Goal: Task Accomplishment & Management: Complete application form

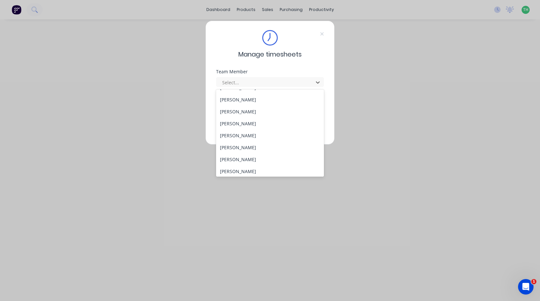
scroll to position [310, 0]
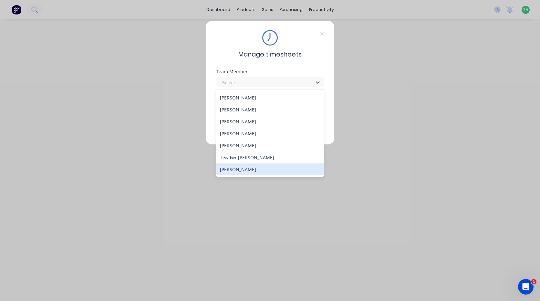
click at [259, 173] on div "[PERSON_NAME]" at bounding box center [270, 170] width 108 height 12
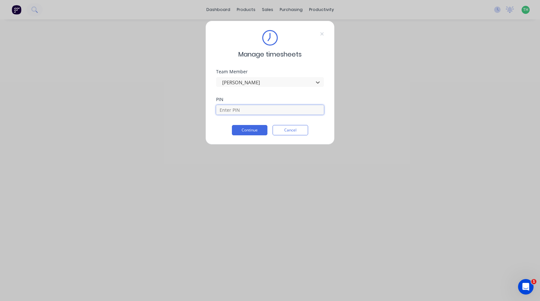
click at [263, 106] on input at bounding box center [270, 110] width 108 height 10
type input "9576"
click at [232, 125] on button "Continue" at bounding box center [250, 130] width 36 height 10
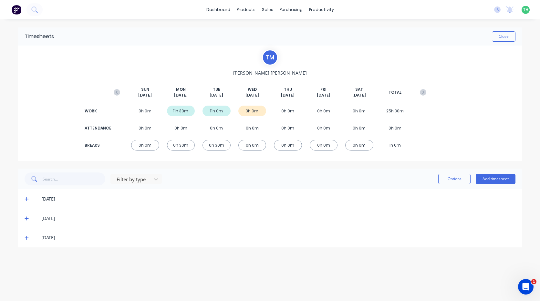
drag, startPoint x: 39, startPoint y: 236, endPoint x: 35, endPoint y: 241, distance: 7.1
click at [38, 237] on div "24/09/25" at bounding box center [273, 237] width 485 height 7
click at [26, 238] on icon at bounding box center [27, 238] width 4 height 4
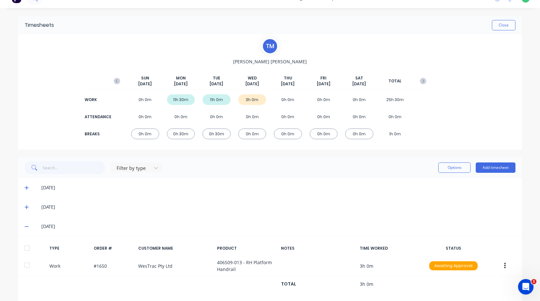
scroll to position [20, 0]
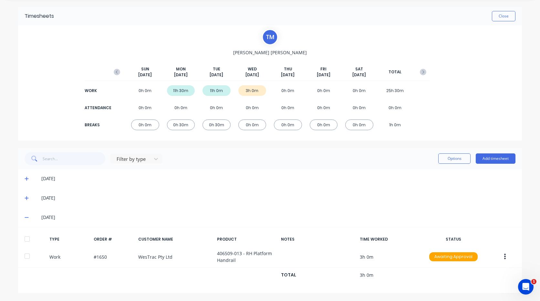
click at [491, 213] on div "24/09/25" at bounding box center [270, 217] width 504 height 19
click at [501, 154] on button "Add timesheet" at bounding box center [496, 159] width 40 height 10
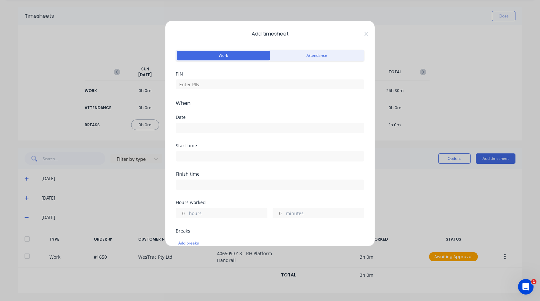
click at [239, 74] on div "PIN" at bounding box center [270, 74] width 189 height 5
click at [241, 82] on input at bounding box center [270, 84] width 189 height 10
type input "9576"
click at [236, 120] on div "Date" at bounding box center [270, 124] width 189 height 18
click at [233, 127] on input at bounding box center [270, 128] width 188 height 10
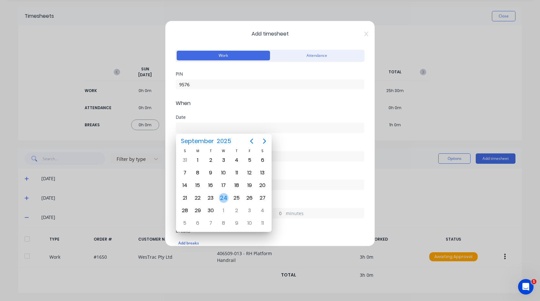
click at [225, 194] on div "24" at bounding box center [224, 198] width 10 height 10
type input "24/09/2025"
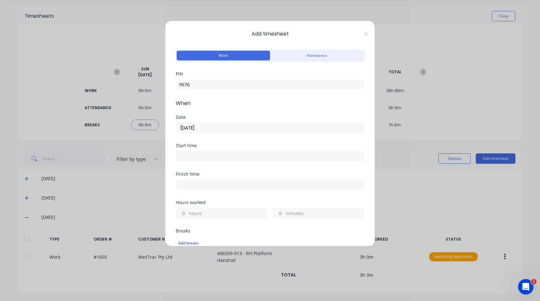
click at [222, 159] on input at bounding box center [270, 157] width 188 height 10
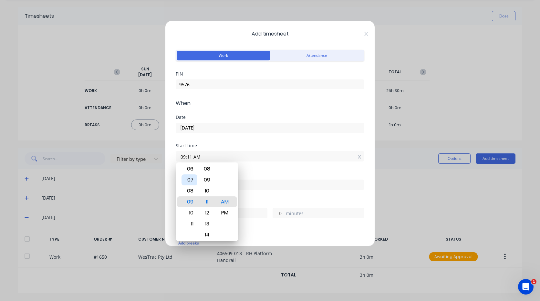
click at [192, 178] on div "07" at bounding box center [190, 180] width 16 height 11
type input "07:30 AM"
click at [209, 198] on div "30" at bounding box center [207, 201] width 16 height 11
click at [262, 186] on input at bounding box center [270, 185] width 188 height 10
type input "09:11 AM"
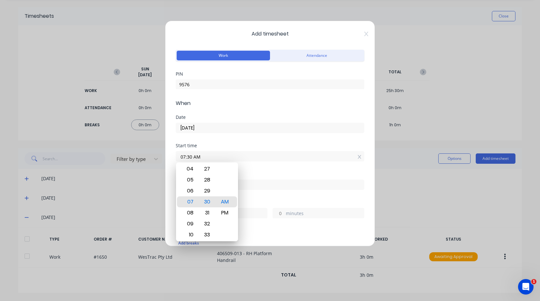
type input "1"
type input "41"
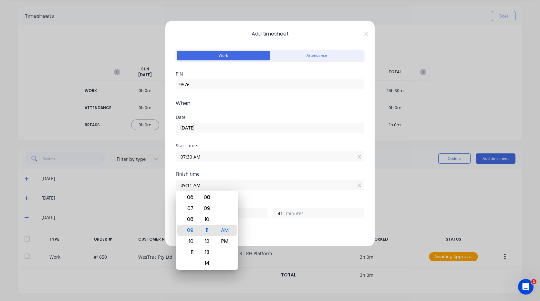
click at [231, 182] on input "09:11 AM" at bounding box center [270, 185] width 188 height 10
type input "09:05 AM"
type input "35"
type input "09:01 AM"
type input "31"
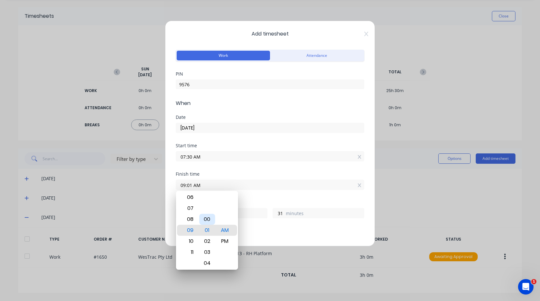
click at [208, 218] on div "00" at bounding box center [207, 219] width 16 height 11
type input "09:00 AM"
type input "30"
click at [294, 190] on label "09:00 AM" at bounding box center [270, 185] width 189 height 10
click at [294, 190] on input "09:00 AM" at bounding box center [270, 185] width 188 height 10
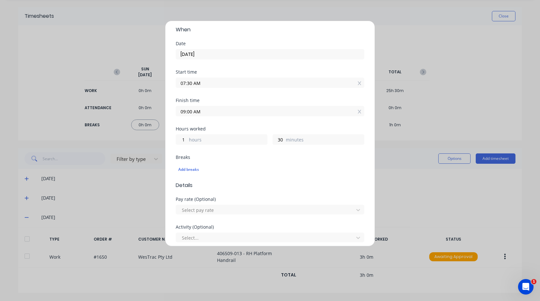
scroll to position [129, 0]
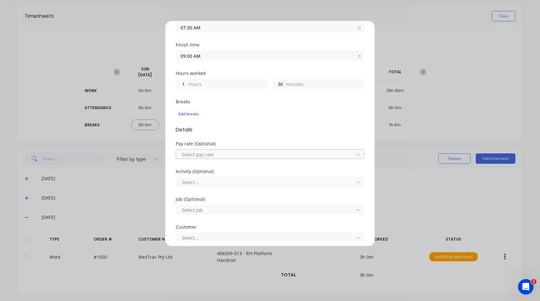
click at [228, 155] on div at bounding box center [265, 155] width 169 height 8
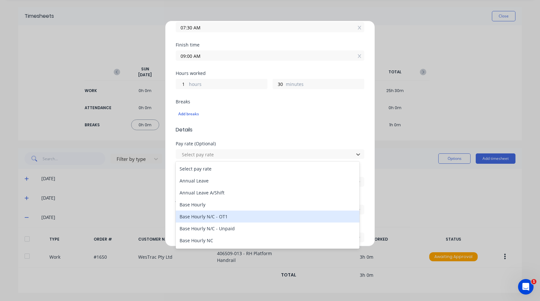
scroll to position [32, 0]
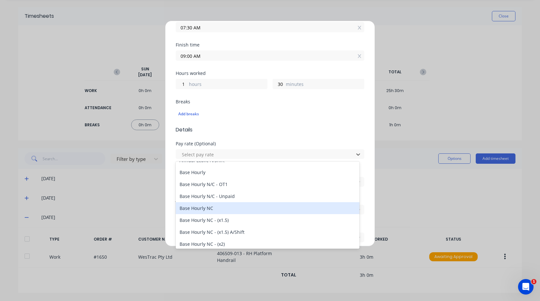
click at [223, 207] on div "Base Hourly NC" at bounding box center [268, 208] width 184 height 12
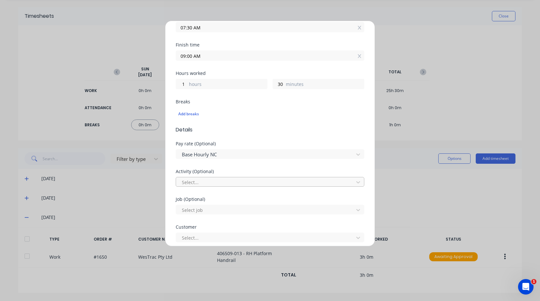
click at [231, 182] on div at bounding box center [265, 182] width 169 height 8
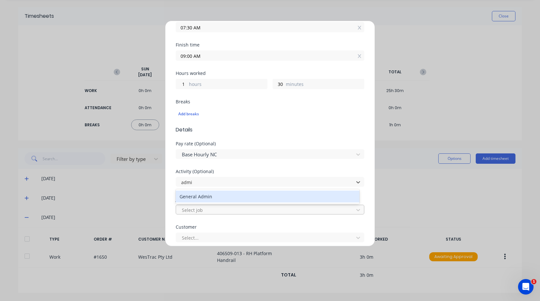
type input "admin"
click at [228, 197] on div "General Admin" at bounding box center [268, 197] width 184 height 12
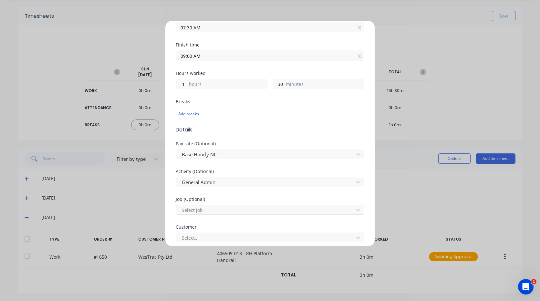
click at [226, 205] on div "Select job" at bounding box center [270, 210] width 189 height 10
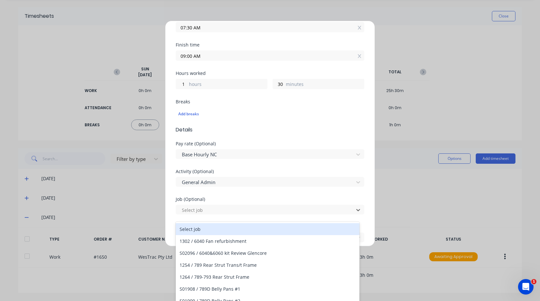
scroll to position [6, 0]
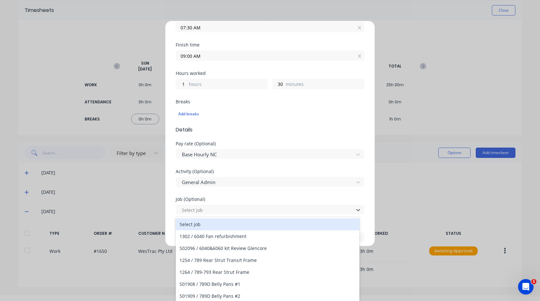
click at [238, 194] on div "Activity (Optional) General Admin" at bounding box center [270, 183] width 189 height 28
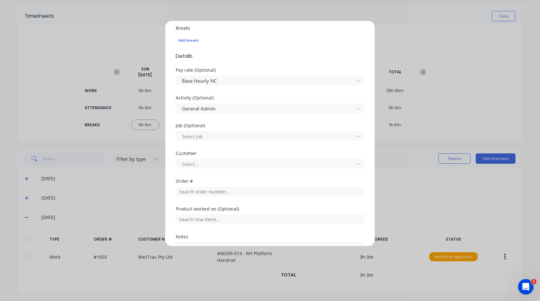
scroll to position [259, 0]
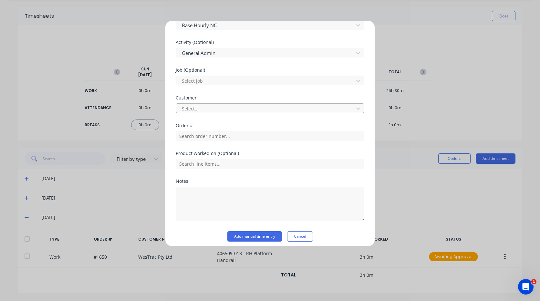
click at [227, 106] on div at bounding box center [265, 109] width 169 height 8
type input "hus"
click at [231, 126] on div "Hushpak" at bounding box center [268, 123] width 184 height 12
click at [222, 198] on textarea at bounding box center [270, 204] width 189 height 34
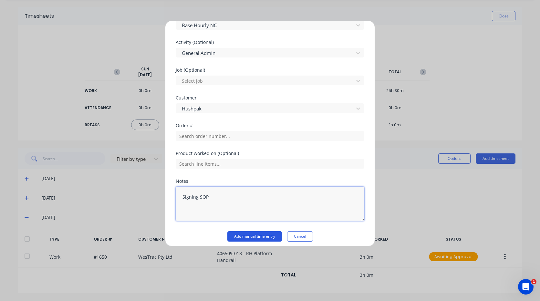
type textarea "Signing SOP"
click at [263, 235] on button "Add manual time entry" at bounding box center [255, 236] width 55 height 10
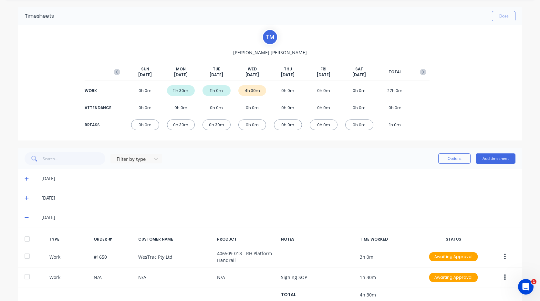
click at [276, 240] on div "TYPE ORDER # CUSTOMER NAME PRODUCT NOTES TIME WORKED STATUS" at bounding box center [270, 240] width 504 height 14
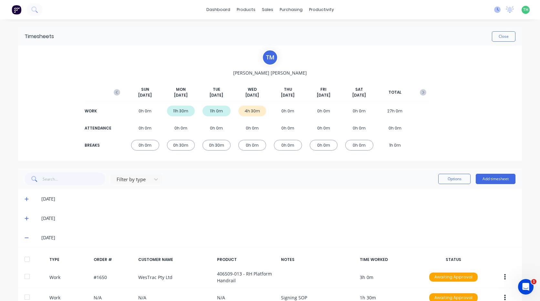
click at [494, 8] on icon at bounding box center [497, 9] width 6 height 6
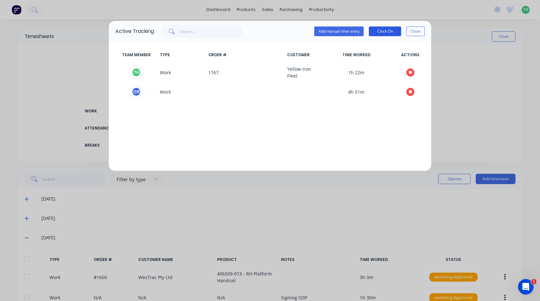
click at [385, 31] on button "Clock On" at bounding box center [385, 31] width 32 height 10
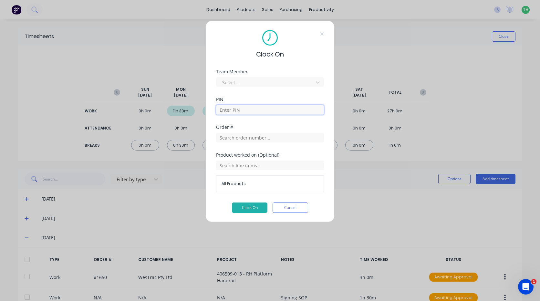
click at [271, 112] on input at bounding box center [270, 110] width 108 height 10
type input "9576"
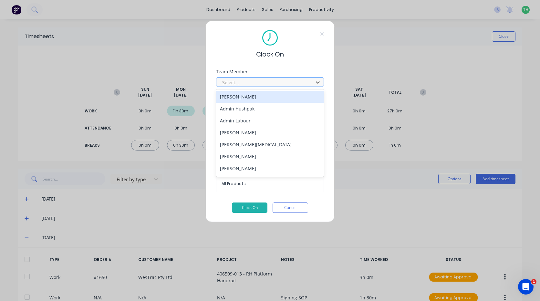
click at [279, 82] on div at bounding box center [266, 83] width 89 height 8
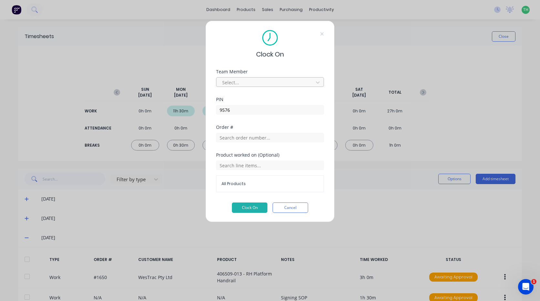
click at [295, 84] on div at bounding box center [266, 83] width 89 height 8
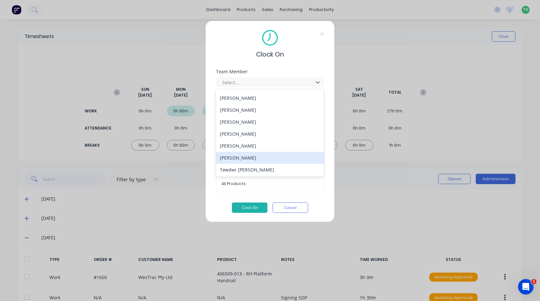
scroll to position [310, 0]
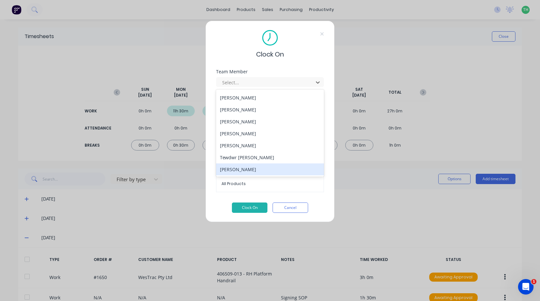
click at [268, 169] on div "Thomas Mitchell" at bounding box center [270, 170] width 108 height 12
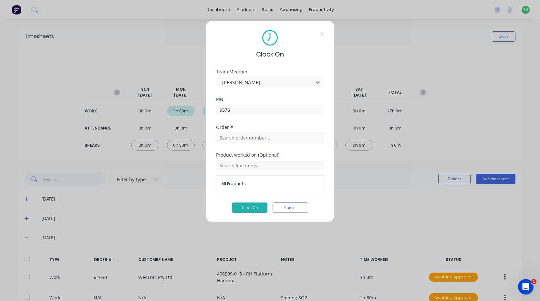
click at [269, 130] on div "Order #" at bounding box center [270, 133] width 108 height 17
click at [269, 137] on input "text" at bounding box center [270, 138] width 108 height 10
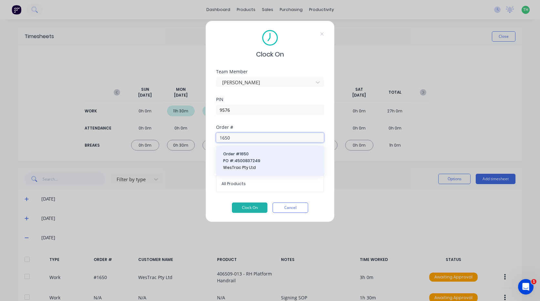
type input "1650"
click at [270, 160] on span "PO #: 4500837249" at bounding box center [270, 161] width 94 height 6
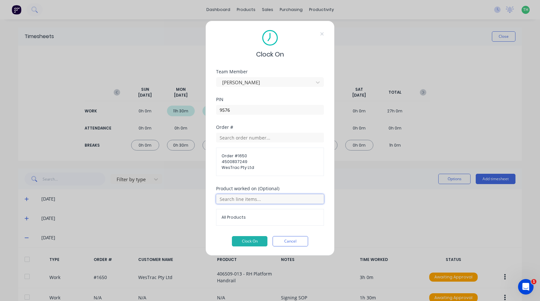
click at [260, 197] on input "text" at bounding box center [270, 199] width 108 height 10
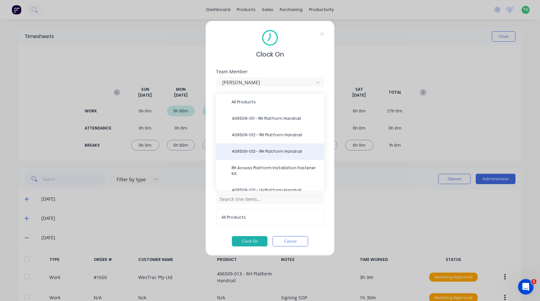
click at [274, 148] on div "406509-013 - RH Platform Handrail" at bounding box center [270, 151] width 108 height 16
click at [272, 152] on span "406509-013 - RH Platform Handrail" at bounding box center [276, 152] width 88 height 6
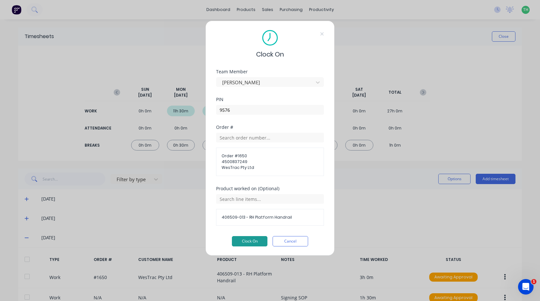
click at [249, 237] on button "Clock On" at bounding box center [250, 241] width 36 height 10
